Goal: Information Seeking & Learning: Learn about a topic

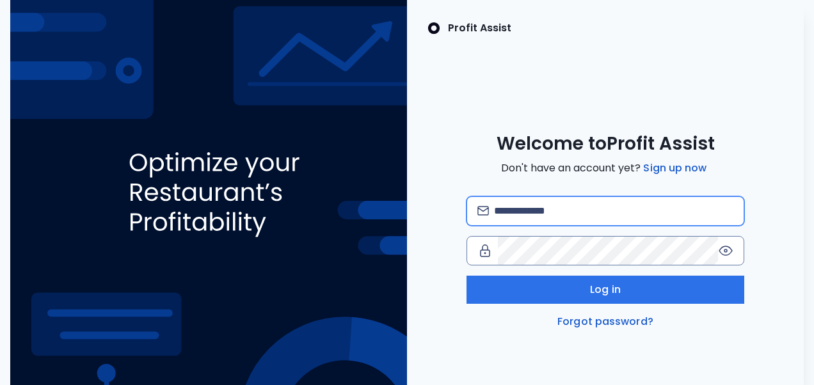
type input "**********"
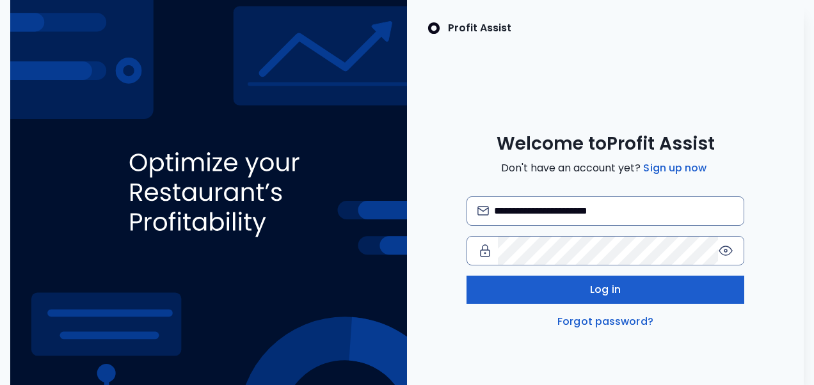
click at [583, 292] on button "Log in" at bounding box center [605, 290] width 278 height 28
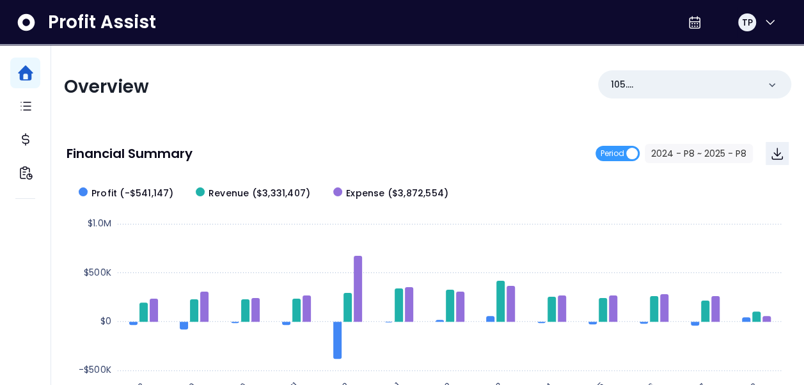
click at [41, 138] on nav "Dashboard Tasks Cost Financial Insights" at bounding box center [25, 215] width 51 height 340
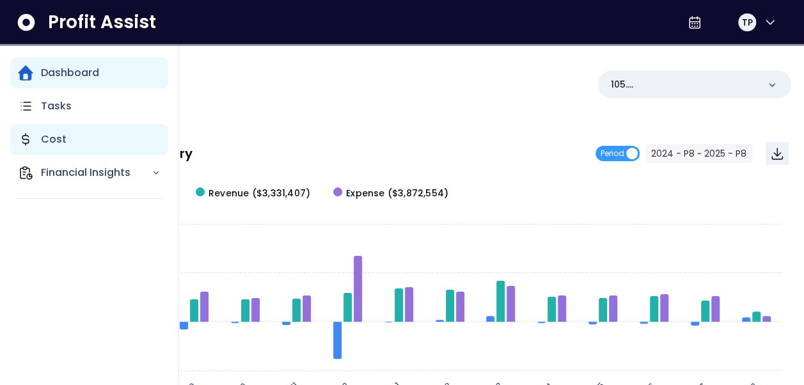
click at [60, 138] on p "Cost" at bounding box center [54, 139] width 26 height 15
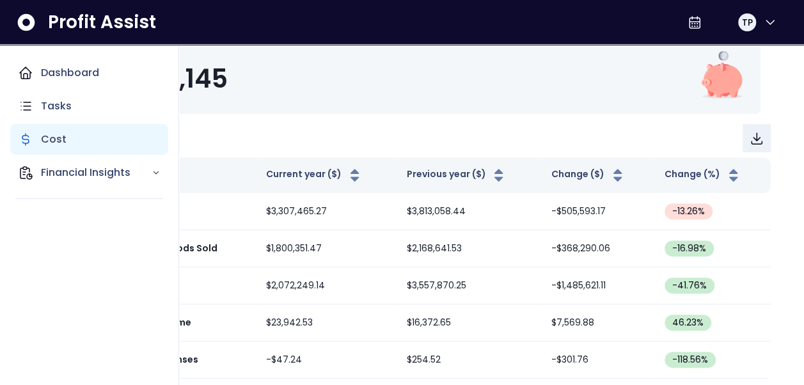
scroll to position [202, 0]
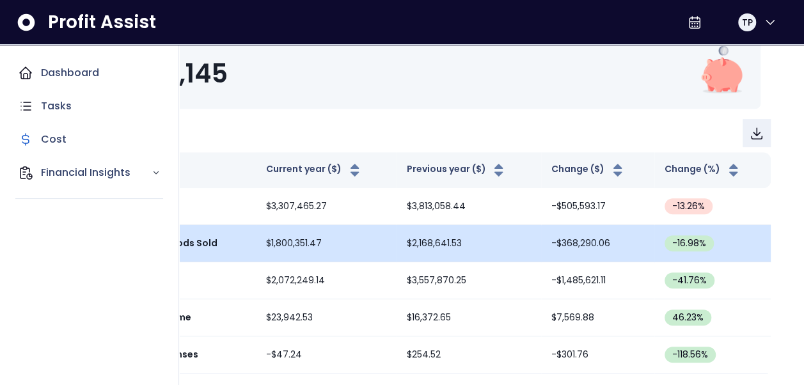
click at [770, 243] on td "-16.98 %" at bounding box center [712, 243] width 116 height 37
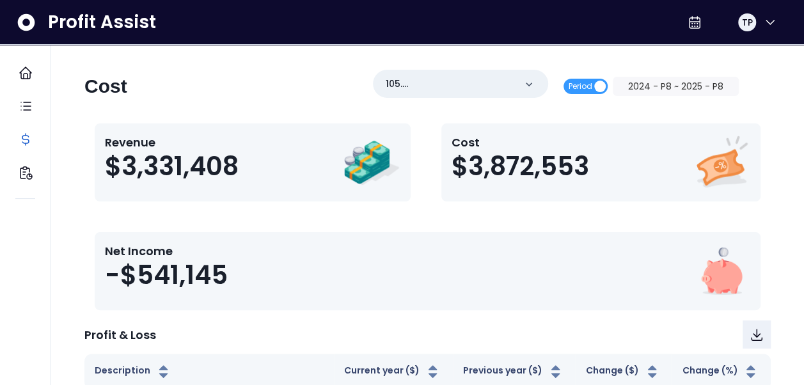
scroll to position [0, 0]
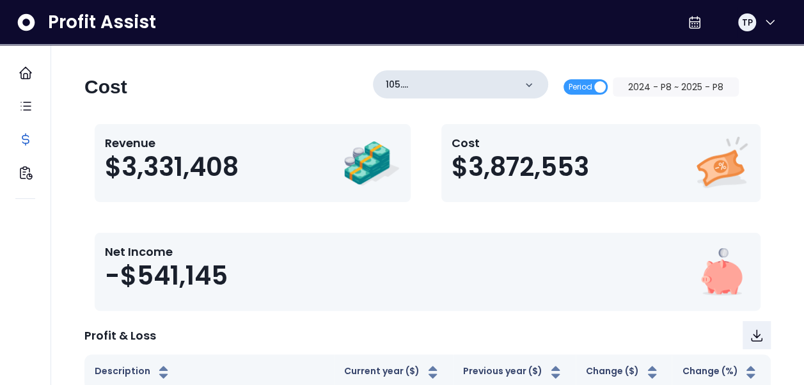
click at [535, 84] on icon at bounding box center [529, 85] width 13 height 13
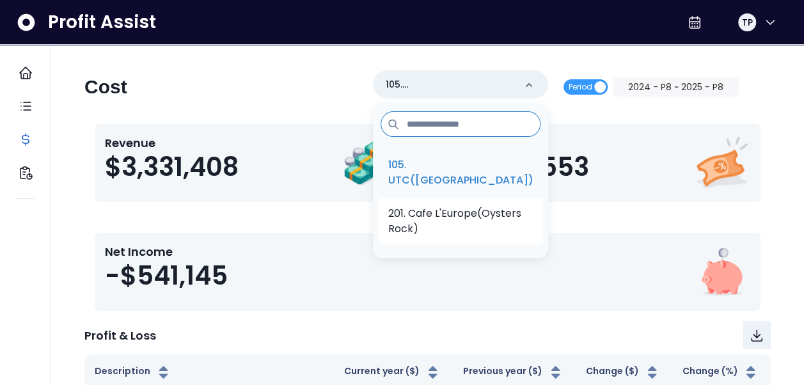
click at [505, 230] on p "201. Cafe L'Europe(Oysters Rock)" at bounding box center [460, 221] width 145 height 31
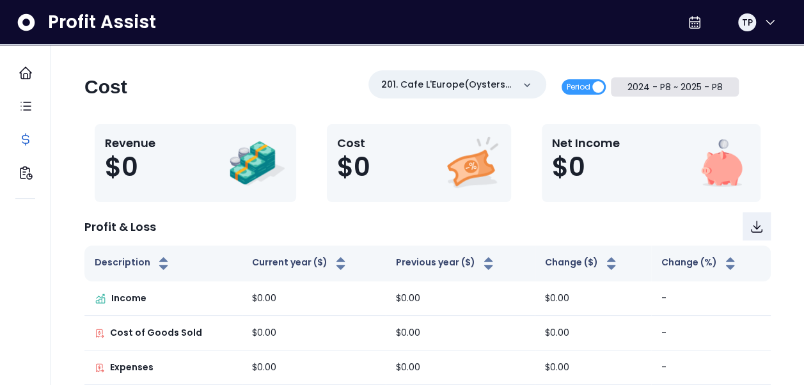
click at [702, 91] on button "2024 - P8 ~ 2025 - P8" at bounding box center [675, 86] width 129 height 19
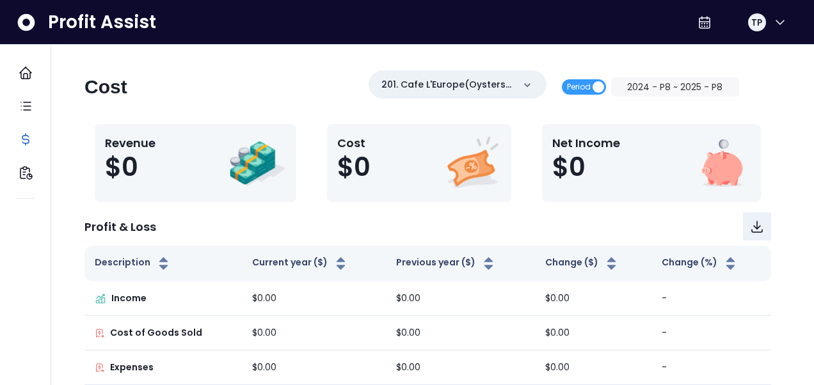
click at [782, 98] on div "From ********* 2024 - P8 To ********* 2025 - P8 Ok Cancel" at bounding box center [407, 192] width 814 height 385
click at [358, 91] on span "2024 - P8" at bounding box center [306, 103] width 115 height 29
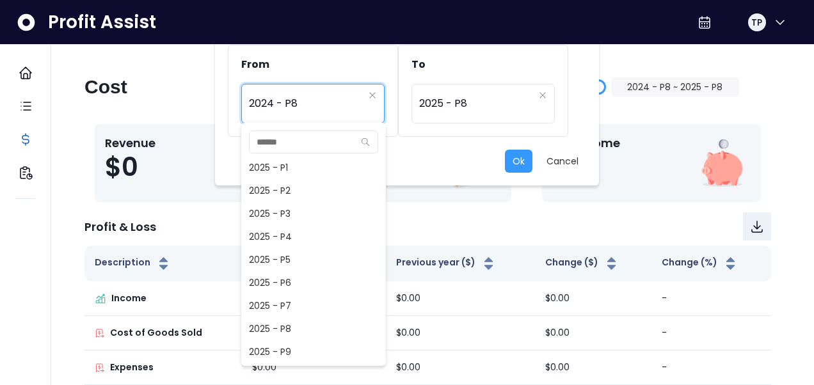
scroll to position [846, 0]
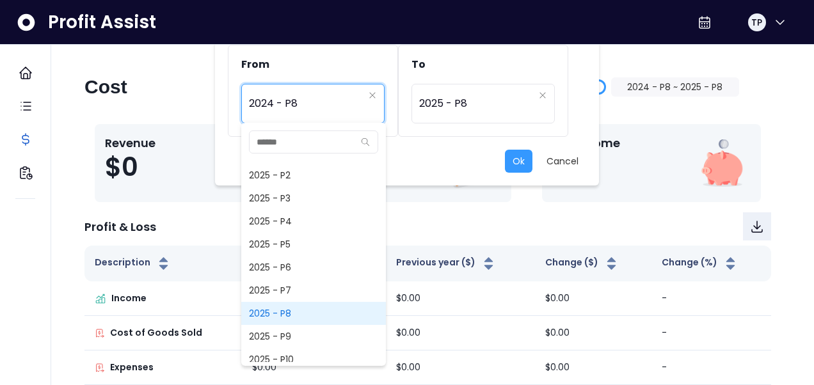
click at [288, 312] on span "2025 - P8" at bounding box center [313, 313] width 145 height 23
type input "*********"
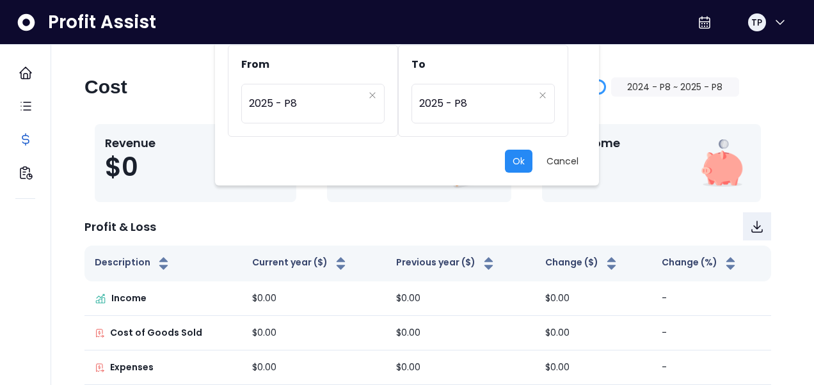
click at [519, 161] on button "Ok" at bounding box center [519, 161] width 28 height 23
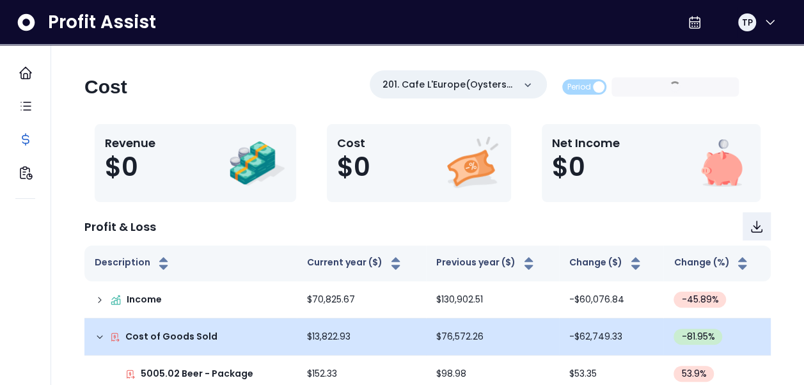
click at [748, 345] on td "-81.95 %" at bounding box center [716, 337] width 107 height 37
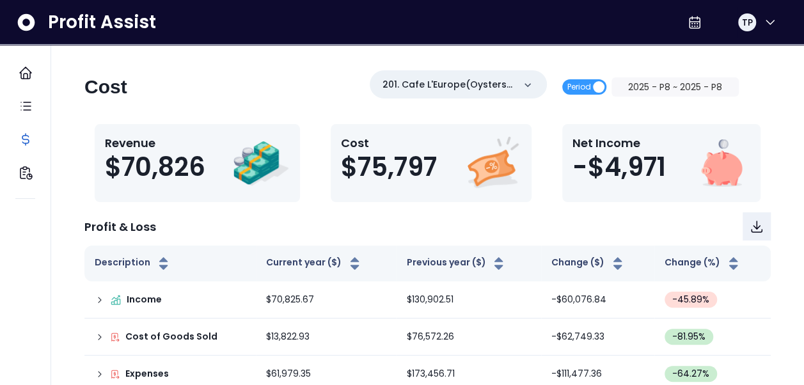
click at [787, 96] on div "Cost 201. Cafe L'Europe(Oysters Rock) Period 2025 - P8 ~ 2025 - P8 Revenue $70,…" at bounding box center [427, 268] width 727 height 397
click at [690, 88] on button "2025 - P8 ~ 2025 - P8" at bounding box center [676, 86] width 128 height 19
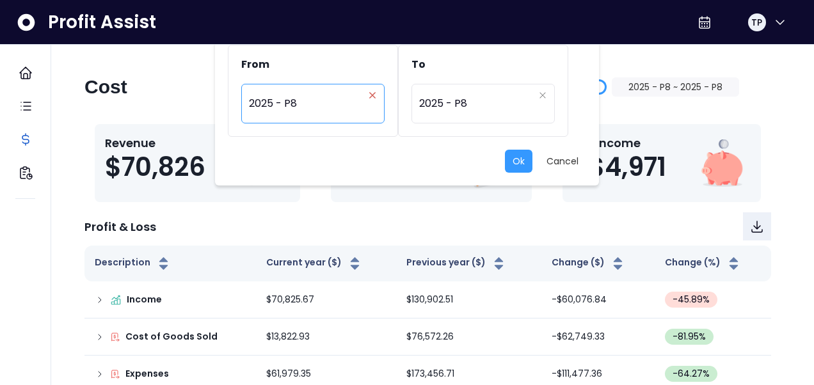
click at [372, 99] on button "Clear" at bounding box center [372, 95] width 8 height 13
click at [381, 102] on div "Period" at bounding box center [312, 104] width 143 height 40
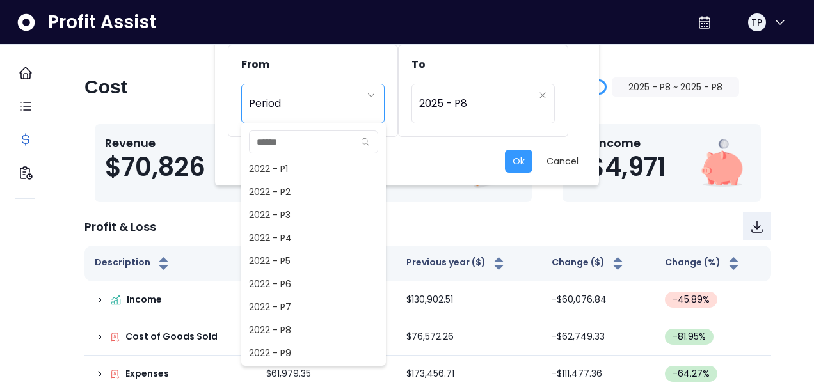
scroll to position [806, 0]
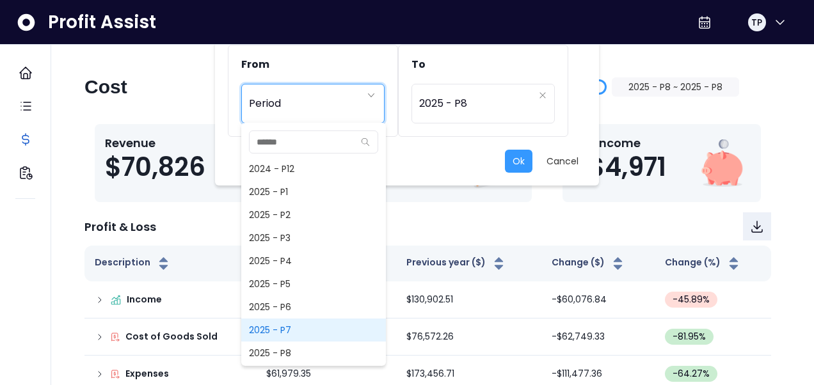
click at [297, 331] on span "2025 - P7" at bounding box center [313, 330] width 145 height 23
type input "*********"
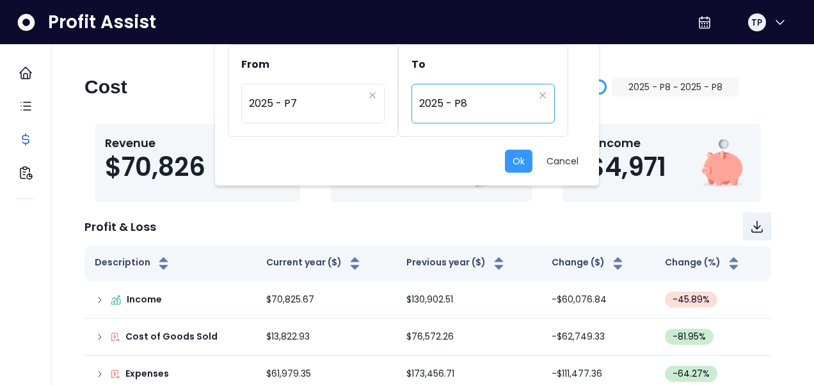
click at [478, 105] on span "2025 - P8" at bounding box center [476, 103] width 115 height 29
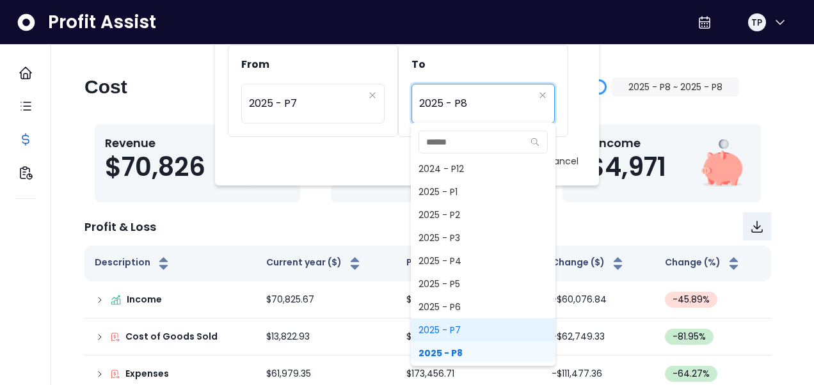
click at [469, 334] on span "2025 - P7" at bounding box center [483, 330] width 145 height 23
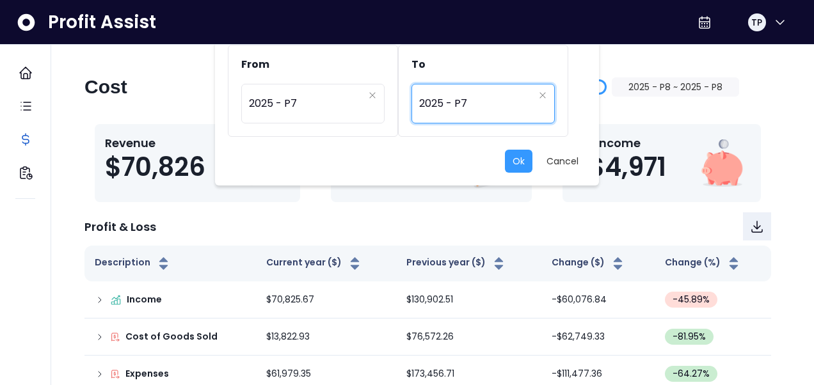
type input "*********"
click at [519, 170] on button "Ok" at bounding box center [519, 161] width 28 height 23
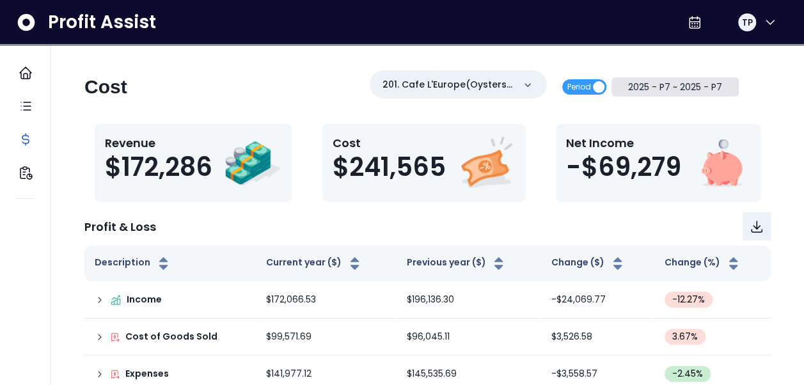
click at [715, 89] on button "2025 - P7 ~ 2025 - P7" at bounding box center [676, 86] width 128 height 19
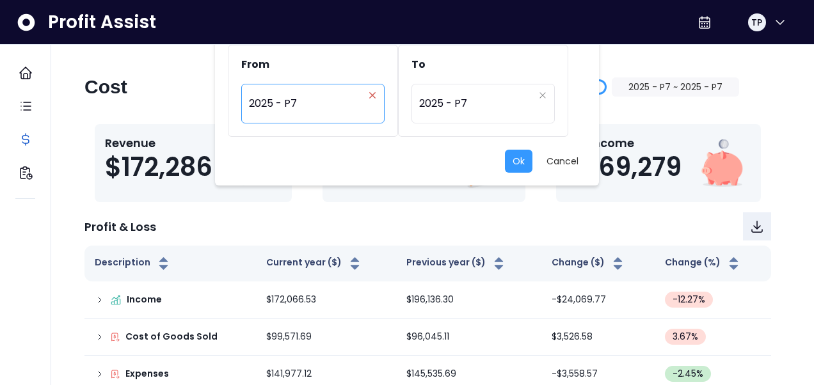
click at [372, 99] on button "Clear" at bounding box center [372, 95] width 8 height 13
click at [335, 106] on div "Period" at bounding box center [306, 103] width 115 height 29
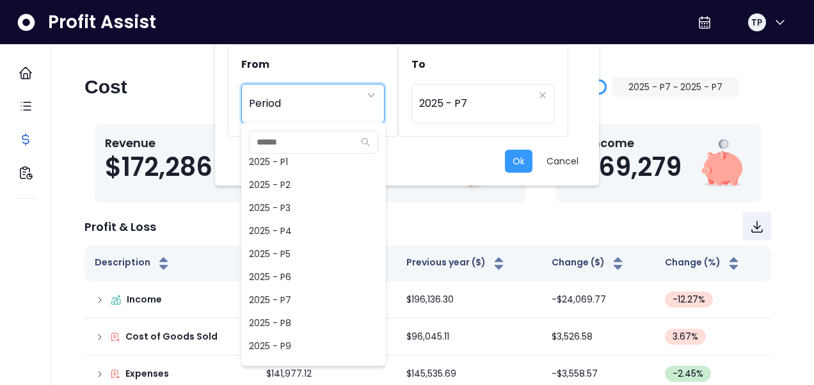
scroll to position [857, 0]
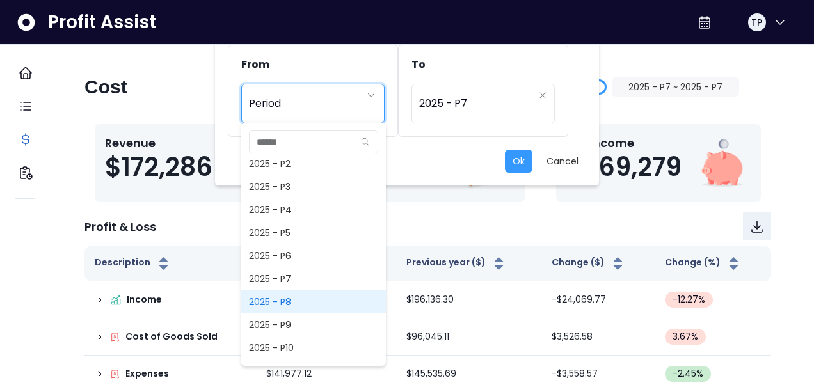
click at [293, 303] on span "2025 - P8" at bounding box center [313, 301] width 145 height 23
type input "*********"
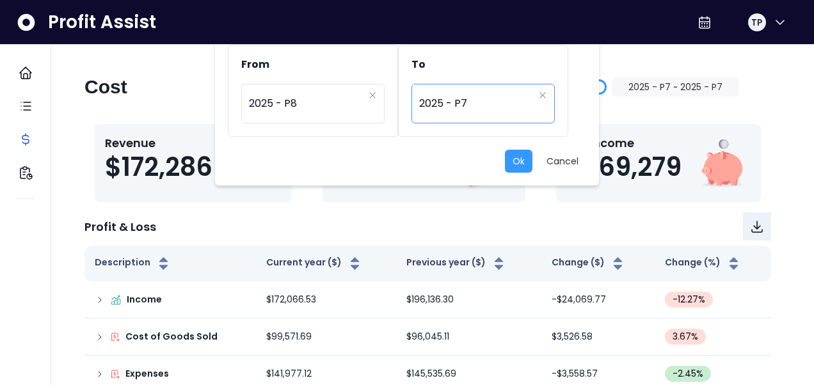
click at [501, 104] on span "2025 - P7" at bounding box center [476, 103] width 115 height 29
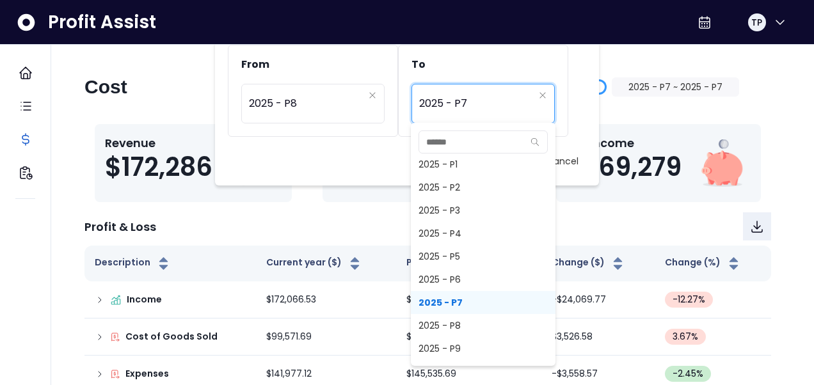
scroll to position [862, 0]
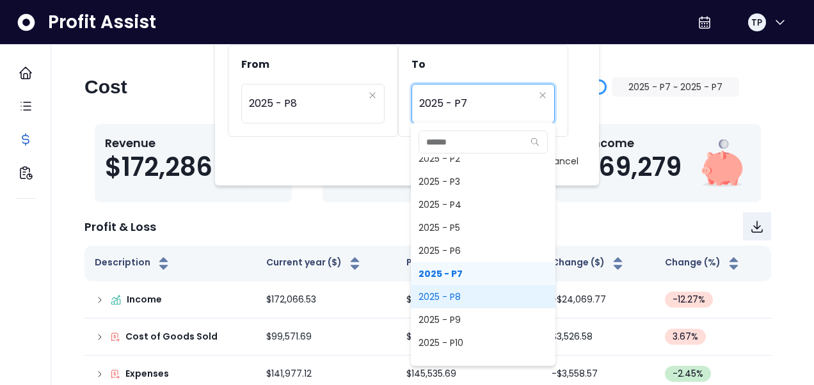
click at [470, 302] on span "2025 - P8" at bounding box center [483, 296] width 145 height 23
type input "*********"
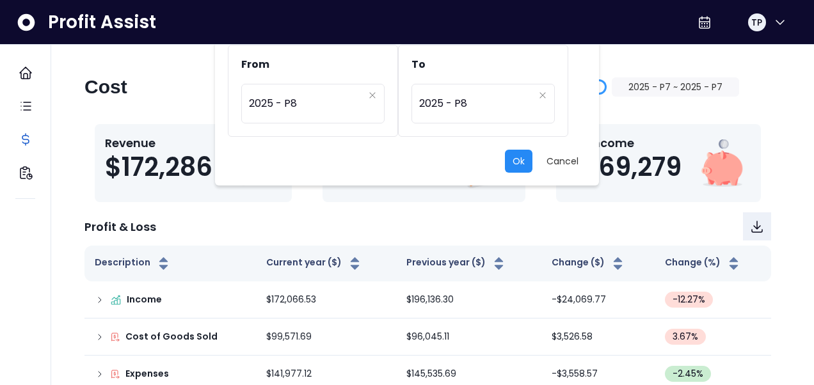
click at [525, 169] on button "Ok" at bounding box center [519, 161] width 28 height 23
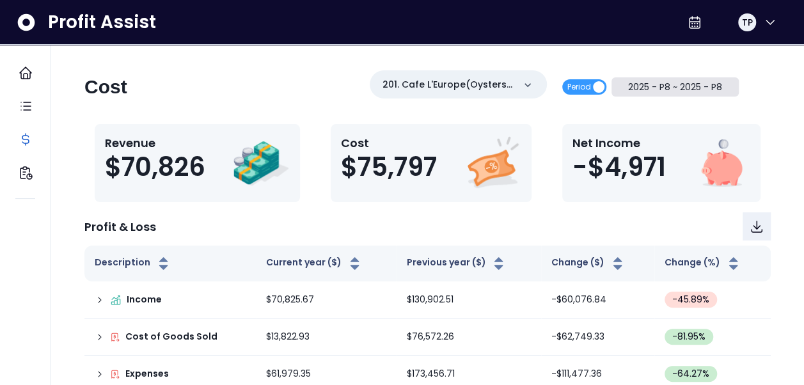
click at [682, 86] on button "2025 - P8 ~ 2025 - P8" at bounding box center [676, 86] width 128 height 19
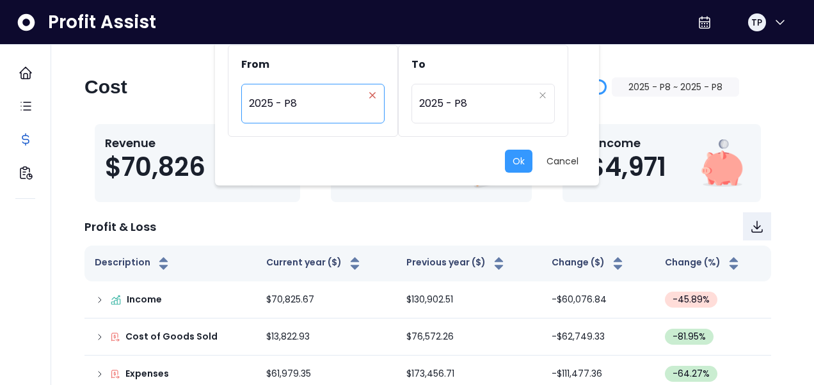
click at [372, 93] on icon "close" at bounding box center [372, 95] width 8 height 8
click at [306, 114] on div "Period" at bounding box center [306, 103] width 115 height 29
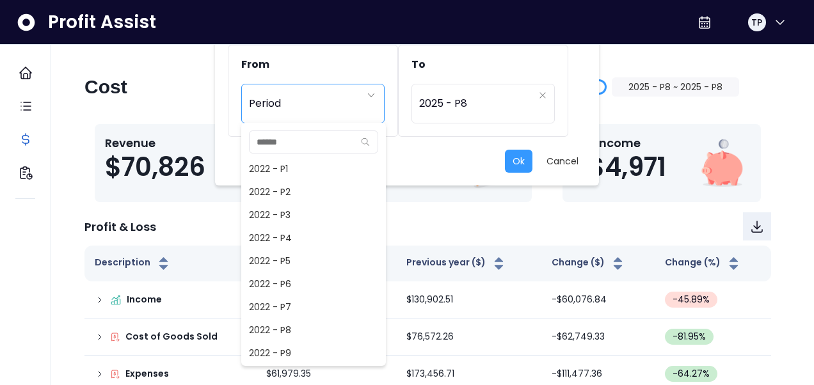
scroll to position [806, 0]
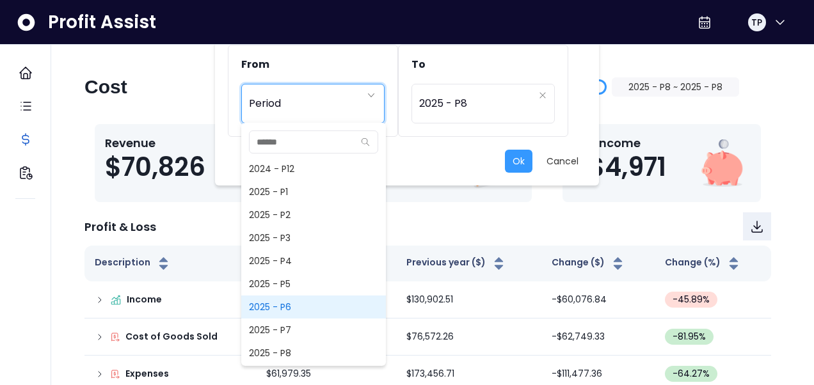
click at [288, 307] on span "2025 - P6" at bounding box center [313, 307] width 145 height 23
type input "*********"
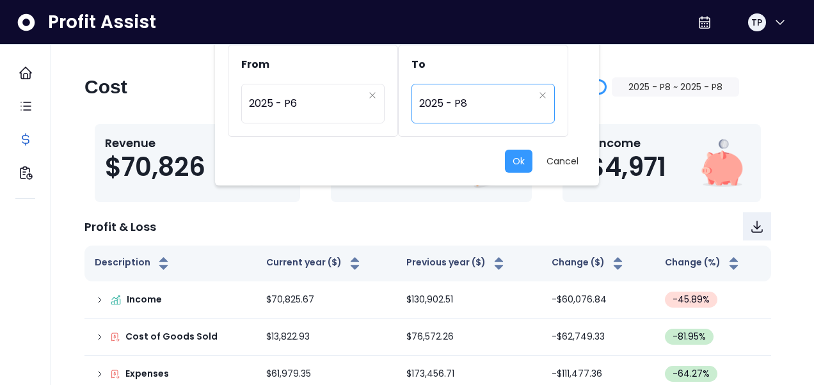
click at [512, 106] on span "2025 - P8" at bounding box center [476, 103] width 115 height 29
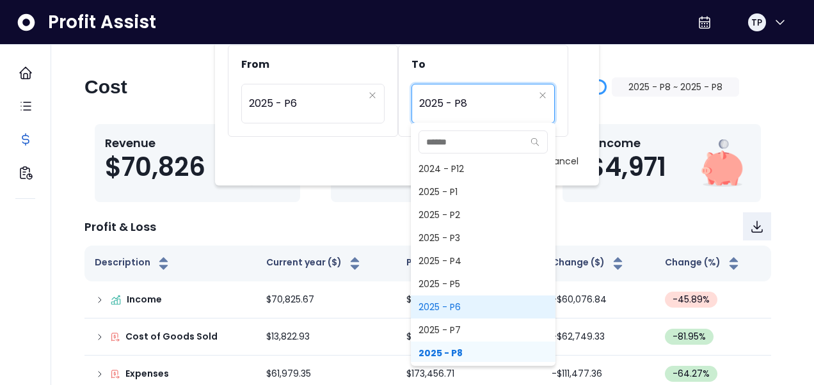
click at [463, 299] on span "2025 - P6" at bounding box center [483, 307] width 145 height 23
type input "*********"
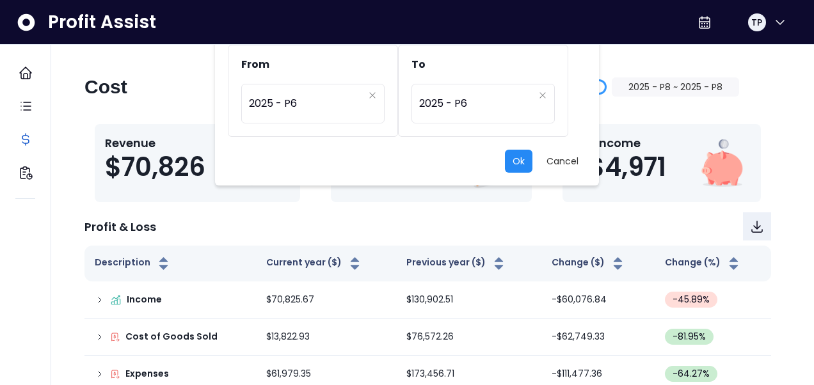
click at [509, 159] on button "Ok" at bounding box center [519, 161] width 28 height 23
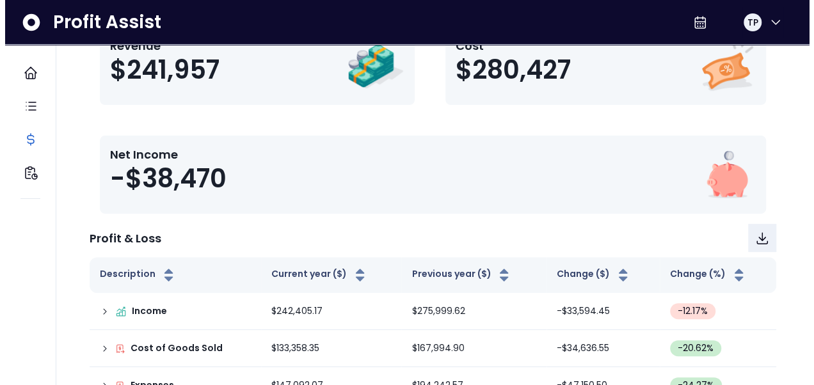
scroll to position [0, 0]
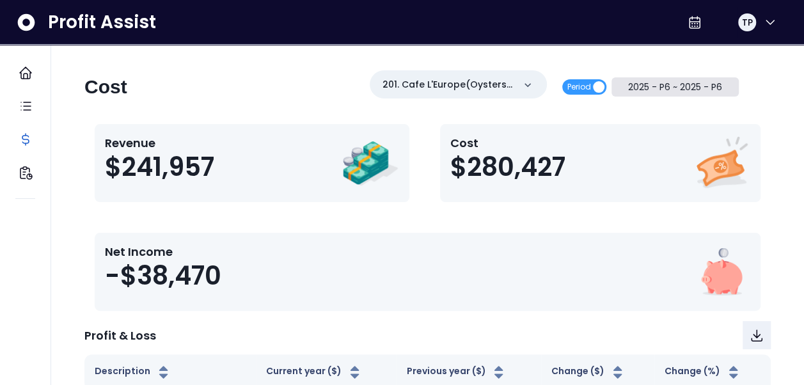
click at [702, 84] on button "2025 - P6 ~ 2025 - P6" at bounding box center [676, 86] width 128 height 19
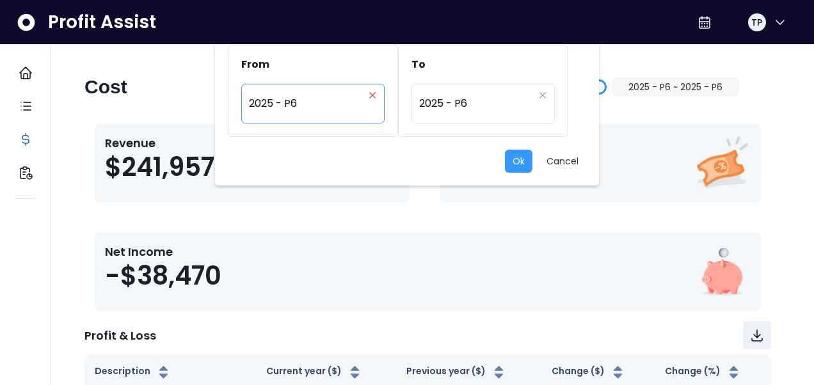
click at [374, 96] on icon "close" at bounding box center [372, 95] width 6 height 6
click at [303, 115] on div "Period" at bounding box center [306, 103] width 115 height 29
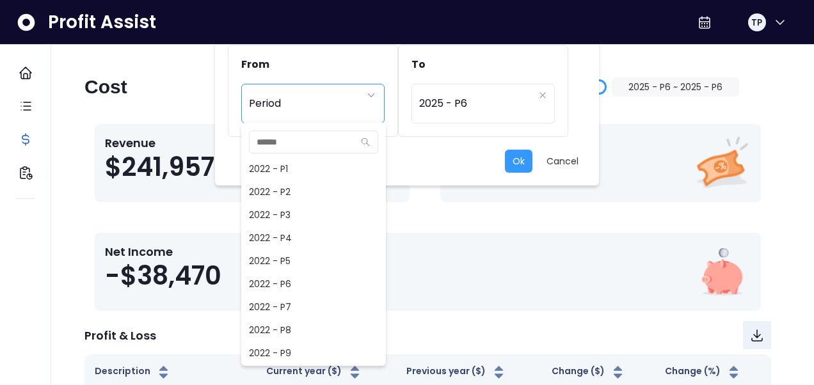
scroll to position [760, 0]
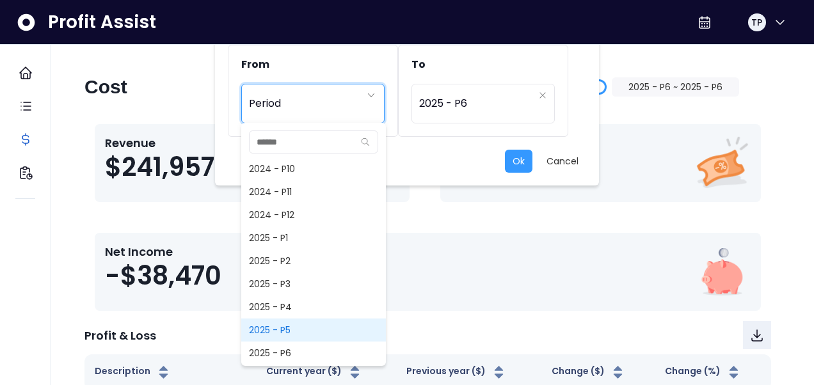
click at [313, 332] on span "2025 - P5" at bounding box center [313, 330] width 145 height 23
type input "*********"
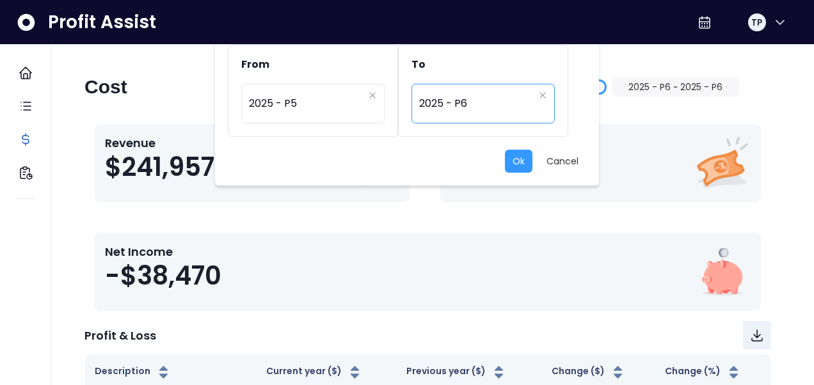
click at [524, 99] on span "2025 - P6" at bounding box center [476, 103] width 115 height 29
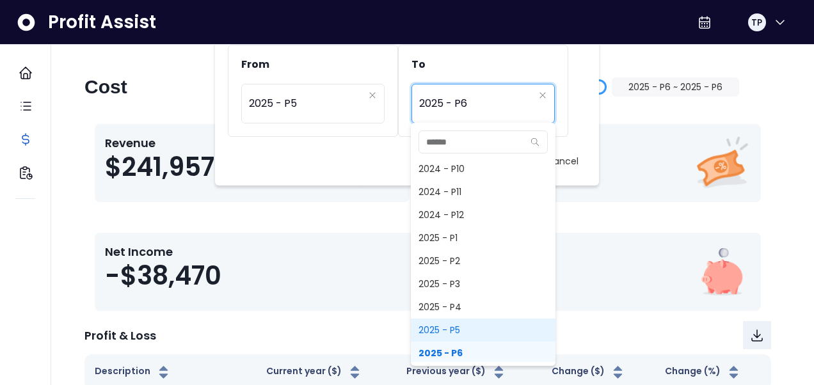
click at [441, 325] on span "2025 - P5" at bounding box center [483, 330] width 145 height 23
type input "*********"
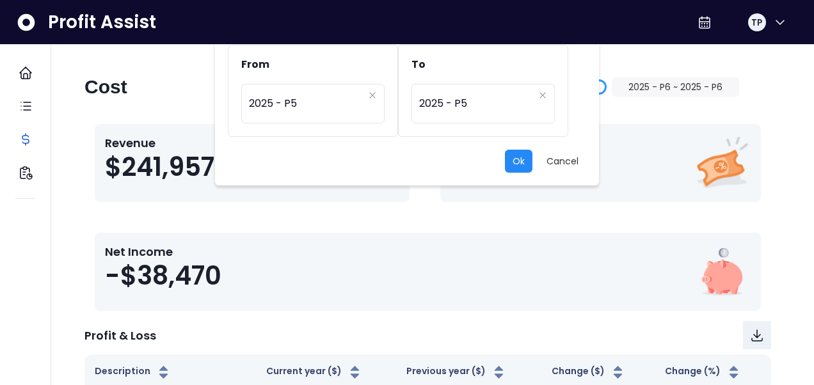
click at [516, 165] on button "Ok" at bounding box center [519, 161] width 28 height 23
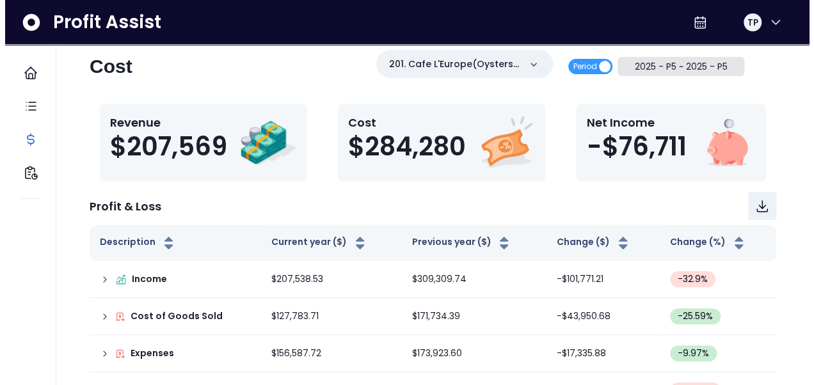
scroll to position [0, 0]
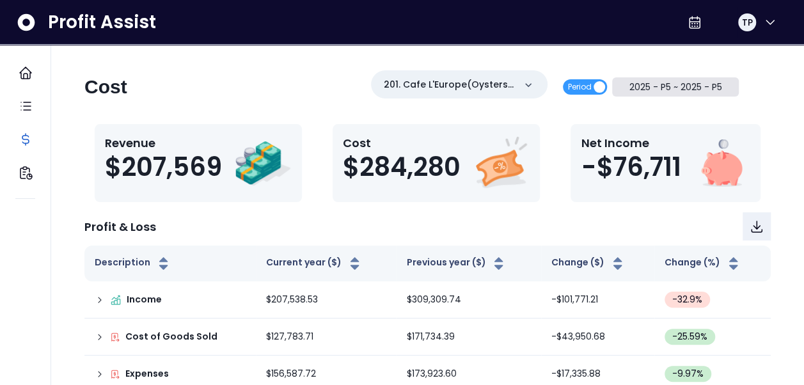
click at [659, 83] on button "2025 - P5 ~ 2025 - P5" at bounding box center [675, 86] width 127 height 19
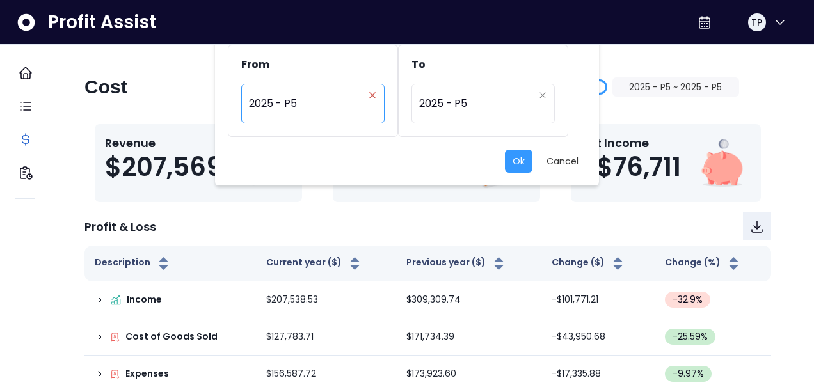
click at [375, 94] on icon "close" at bounding box center [372, 95] width 8 height 8
click at [375, 94] on icon "arrow down line" at bounding box center [371, 95] width 10 height 13
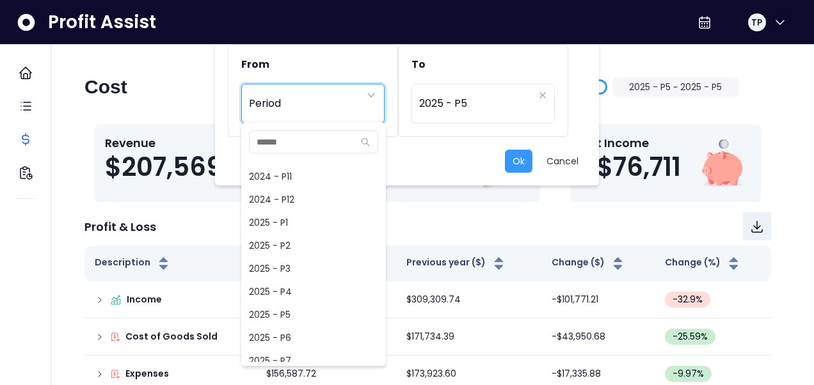
scroll to position [788, 0]
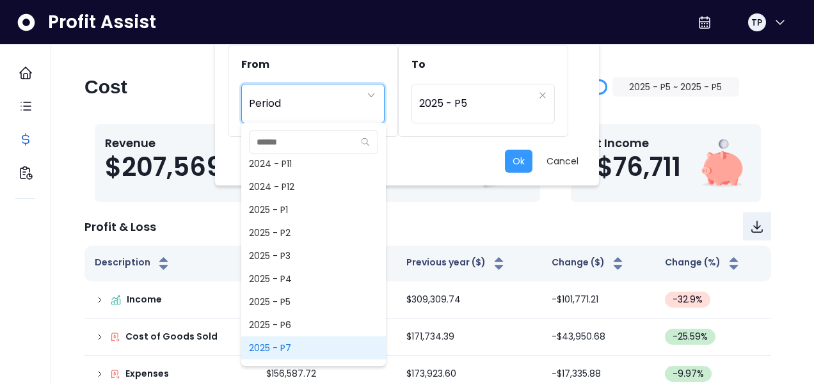
click at [299, 347] on span "2025 - P7" at bounding box center [313, 347] width 145 height 23
type input "*********"
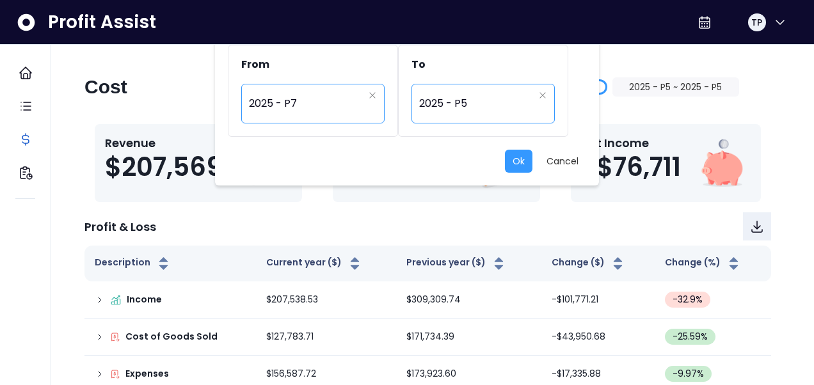
click at [434, 114] on span "2025 - P5" at bounding box center [476, 103] width 115 height 29
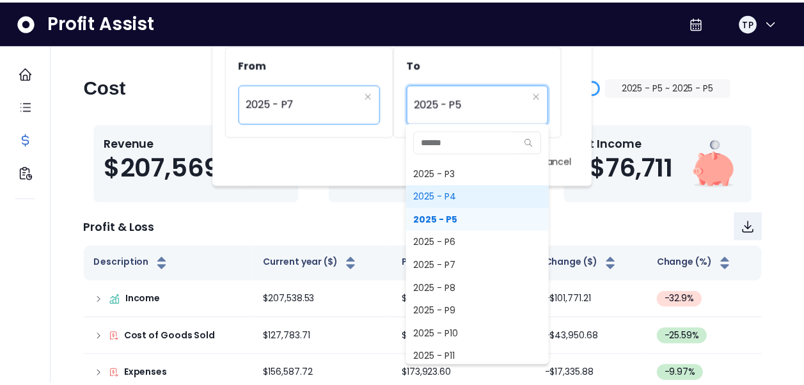
scroll to position [871, 0]
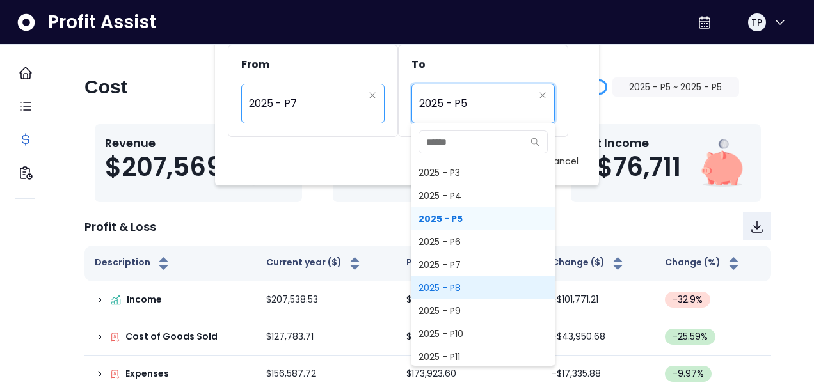
click at [450, 289] on span "2025 - P8" at bounding box center [483, 287] width 145 height 23
type input "*********"
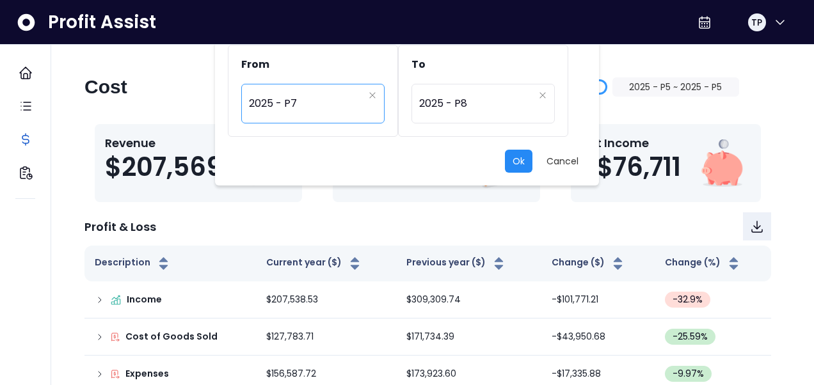
click at [522, 162] on button "Ok" at bounding box center [519, 161] width 28 height 23
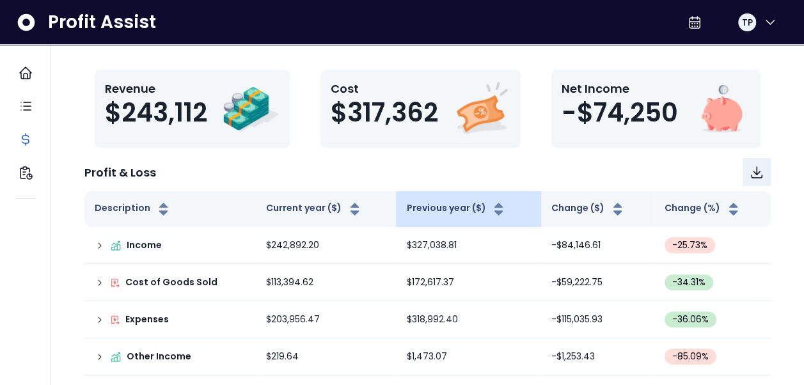
scroll to position [93, 0]
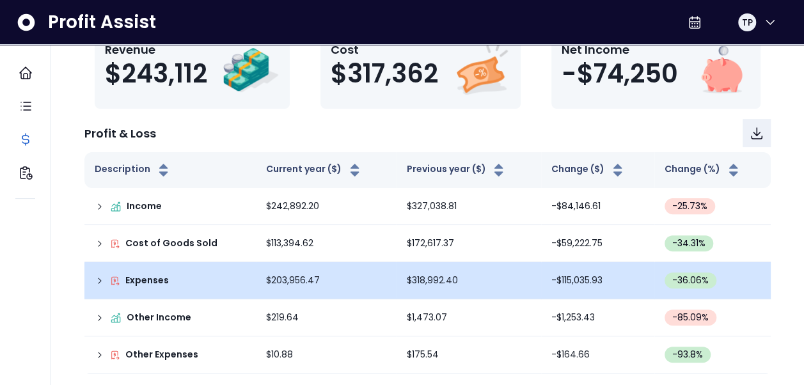
click at [402, 279] on td "$318,992.40" at bounding box center [468, 280] width 145 height 37
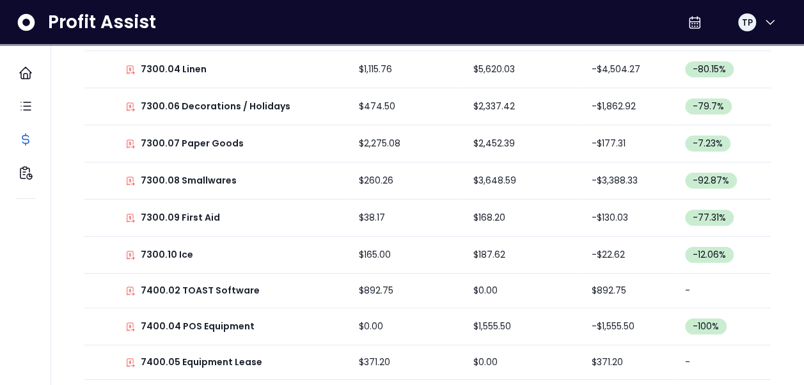
scroll to position [2275, 0]
